Goal: Find contact information: Find contact information

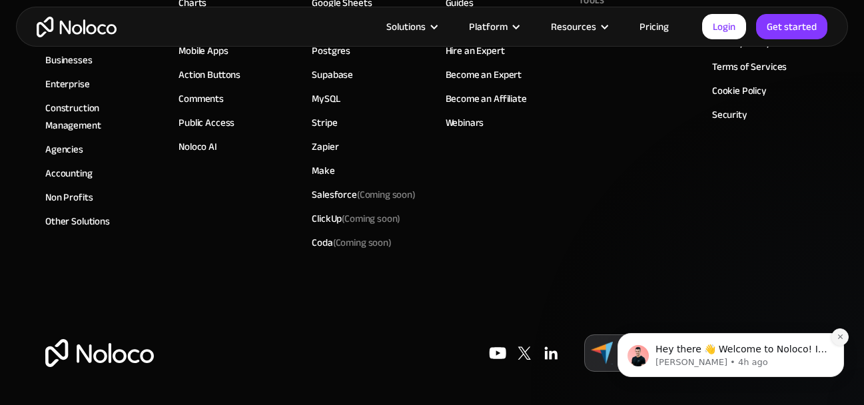
click at [838, 341] on icon "Dismiss notification" at bounding box center [840, 336] width 7 height 7
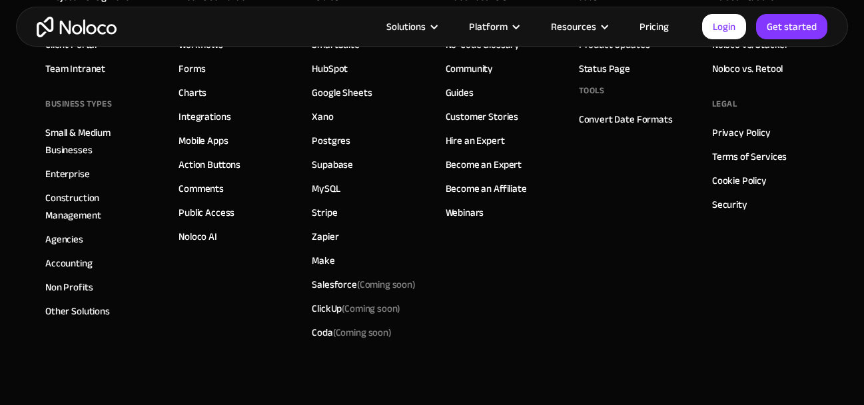
scroll to position [2855, 0]
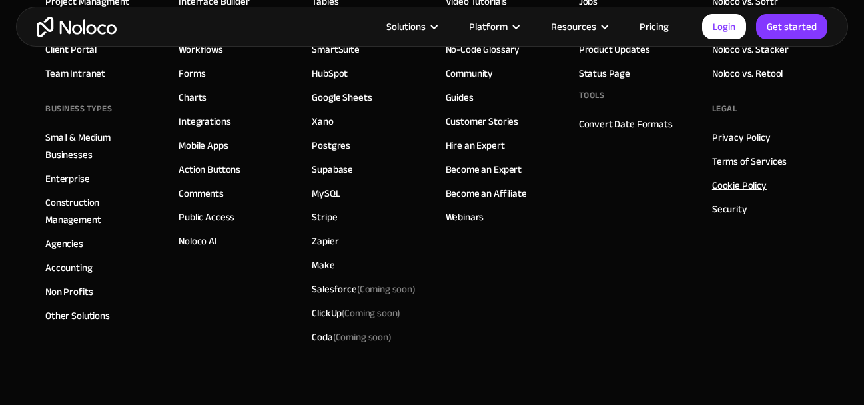
click at [736, 194] on link "Cookie Policy" at bounding box center [739, 185] width 55 height 17
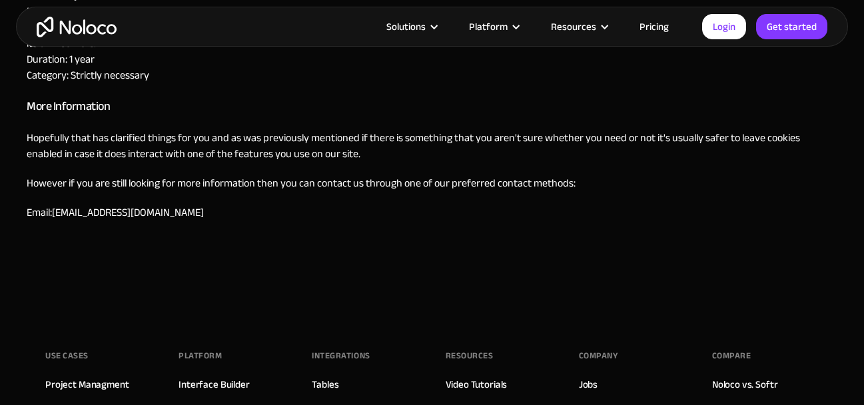
scroll to position [1041, 0]
drag, startPoint x: 152, startPoint y: 213, endPoint x: 55, endPoint y: 213, distance: 97.3
click at [55, 213] on p "Email: support@noloco.io" at bounding box center [432, 213] width 811 height 16
copy link "support@noloco.io"
